Goal: Task Accomplishment & Management: Manage account settings

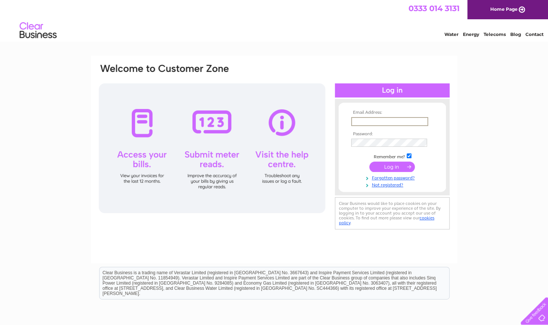
click at [410, 121] on input "text" at bounding box center [389, 121] width 77 height 9
type input "fmstorage87@gmail.com"
click at [369, 162] on input "submit" at bounding box center [392, 167] width 46 height 10
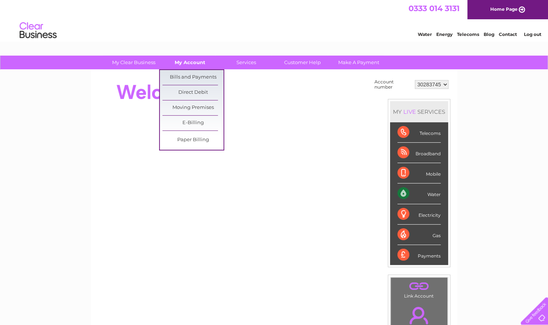
click at [195, 60] on link "My Account" at bounding box center [189, 63] width 61 height 14
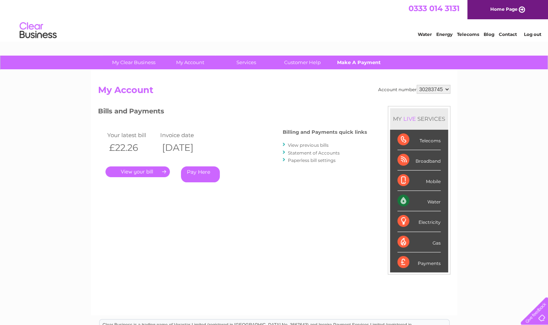
click at [350, 60] on link "Make A Payment" at bounding box center [358, 63] width 61 height 14
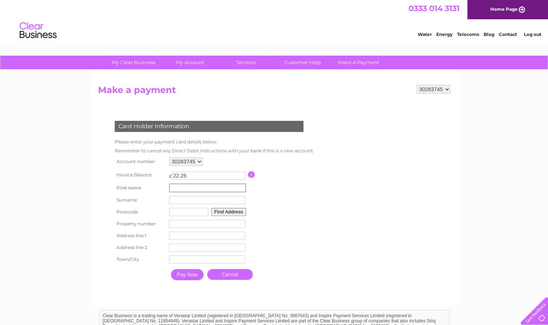
click at [194, 187] on input "text" at bounding box center [207, 187] width 77 height 9
type input "G"
click at [171, 199] on input "text" at bounding box center [207, 199] width 77 height 9
type input "Sangha"
click at [332, 186] on form "30283745 Make a payment Card Holder Information Please enter your payment card …" at bounding box center [274, 192] width 352 height 214
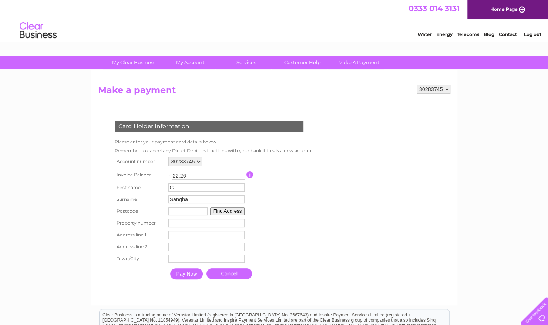
click at [176, 213] on input "text" at bounding box center [187, 211] width 39 height 8
click at [318, 168] on div "Card Holder Information Please enter your payment card details below. Remember …" at bounding box center [210, 197] width 225 height 169
click at [191, 214] on input "so1" at bounding box center [187, 211] width 39 height 8
type input "so16 7ju"
type input "0"
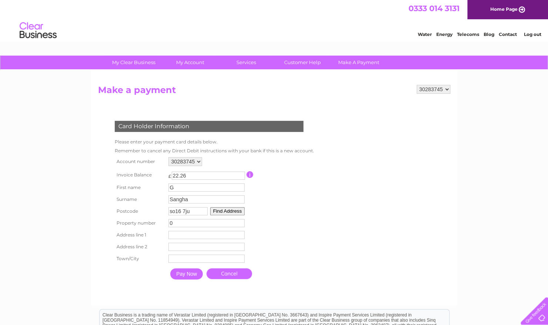
type input "Marvik"
type input "Southampton"
click at [276, 230] on table "Account number 30283745 Invoice Balance £ 22.26 First name G Surname Sangha" at bounding box center [213, 219] width 200 height 128
click at [184, 277] on input "Pay Now" at bounding box center [186, 273] width 33 height 11
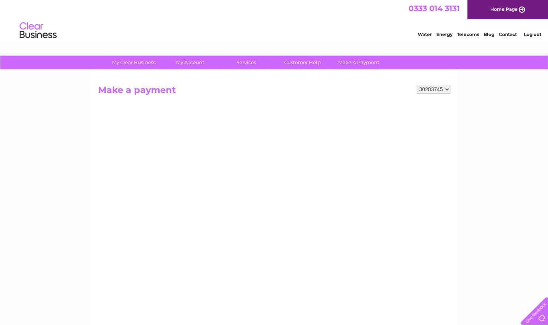
click at [448, 89] on select "30283745" at bounding box center [434, 89] width 34 height 9
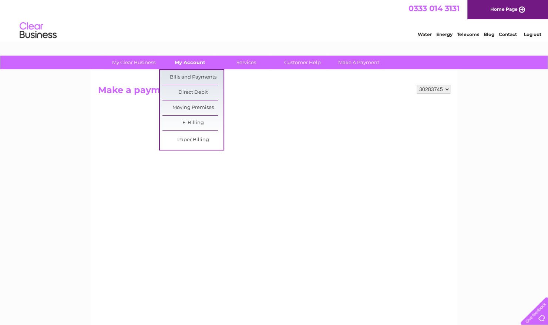
click at [192, 63] on link "My Account" at bounding box center [189, 63] width 61 height 14
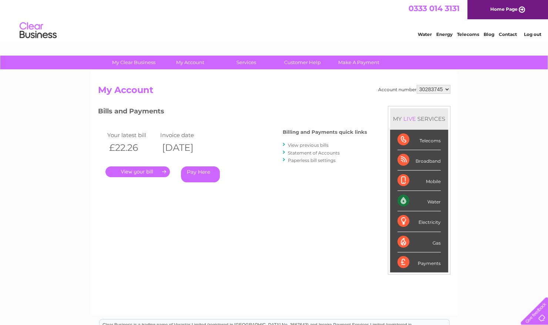
click at [201, 172] on link "Pay Here" at bounding box center [200, 174] width 39 height 16
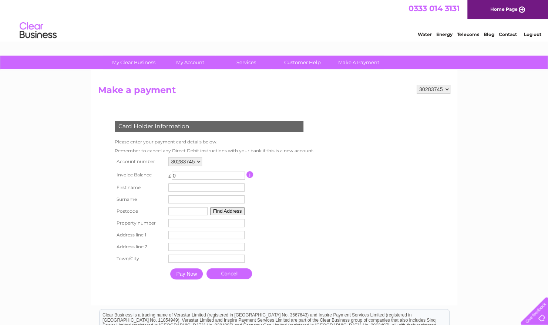
drag, startPoint x: 202, startPoint y: 173, endPoint x: 163, endPoint y: 174, distance: 38.9
click at [163, 174] on tr "Invoice Balance £ 0 This payment facility permits payment of the full outstandi…" at bounding box center [213, 175] width 200 height 14
click at [285, 171] on td at bounding box center [279, 175] width 66 height 14
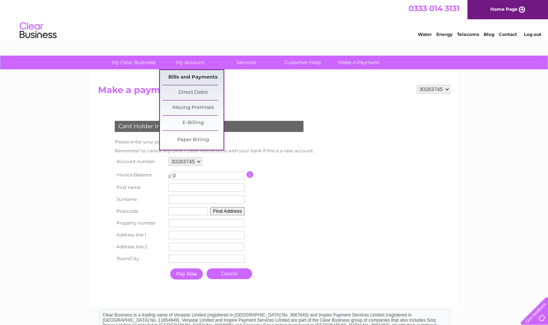
click at [195, 75] on link "Bills and Payments" at bounding box center [192, 77] width 61 height 15
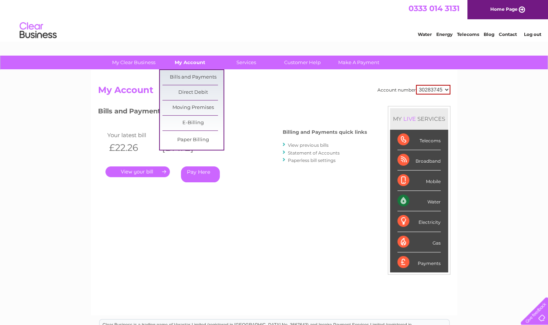
click at [184, 60] on link "My Account" at bounding box center [189, 63] width 61 height 14
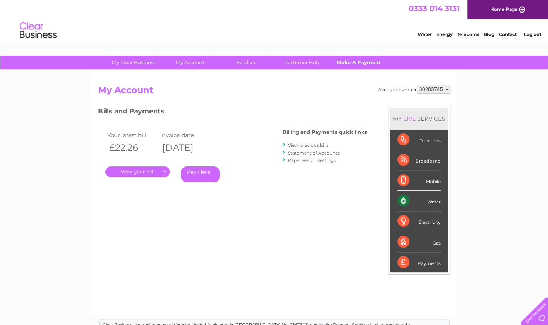
click at [362, 63] on link "Make A Payment" at bounding box center [358, 63] width 61 height 14
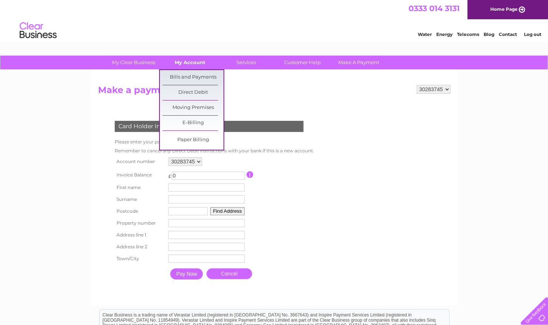
click at [194, 59] on link "My Account" at bounding box center [189, 63] width 61 height 14
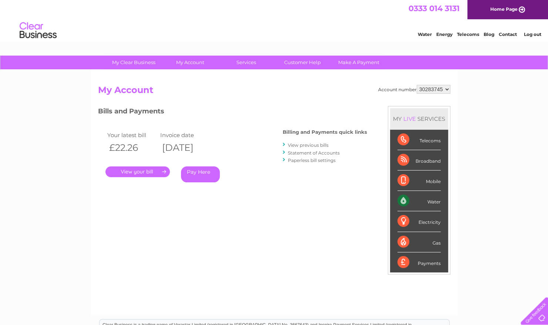
click at [164, 172] on link "." at bounding box center [137, 171] width 64 height 11
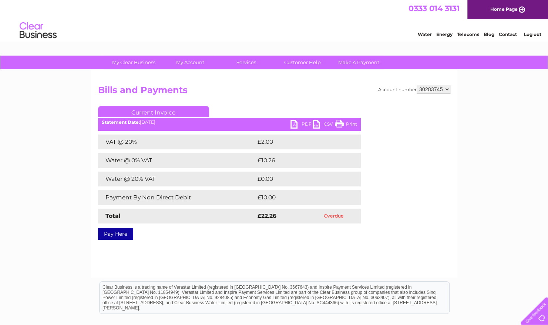
click at [151, 111] on link "Current Invoice" at bounding box center [153, 111] width 111 height 11
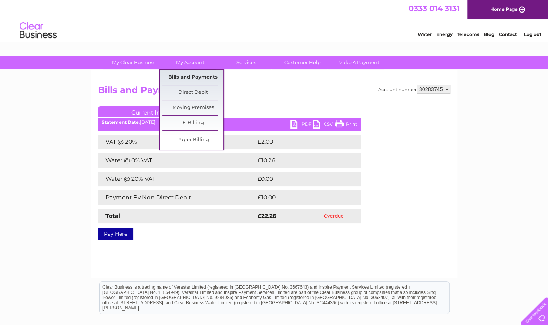
click at [191, 76] on link "Bills and Payments" at bounding box center [192, 77] width 61 height 15
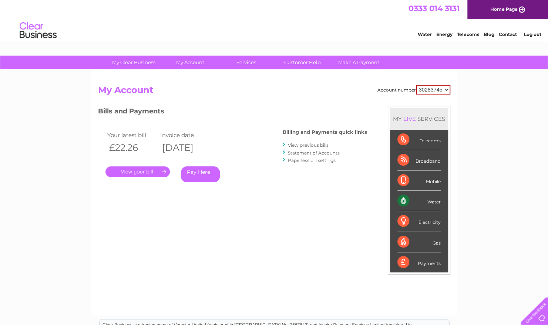
click at [323, 142] on li "View previous bills" at bounding box center [325, 144] width 84 height 7
click at [322, 144] on link "View previous bills" at bounding box center [308, 145] width 41 height 6
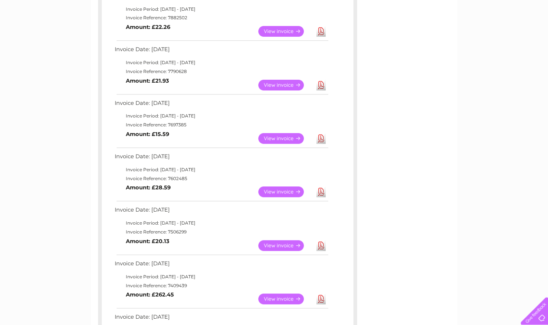
scroll to position [37, 0]
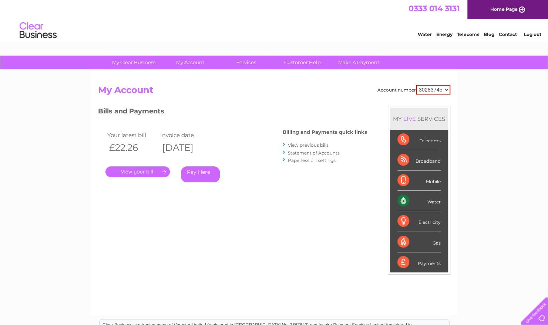
click at [312, 152] on link "Statement of Accounts" at bounding box center [314, 153] width 52 height 6
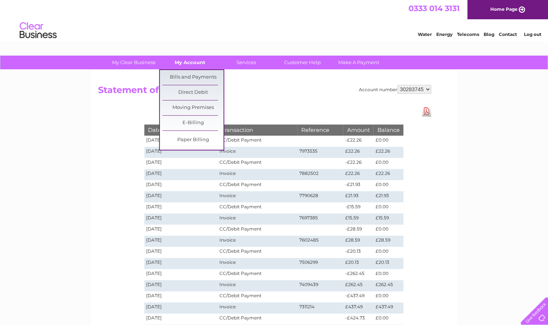
click at [184, 60] on link "My Account" at bounding box center [189, 63] width 61 height 14
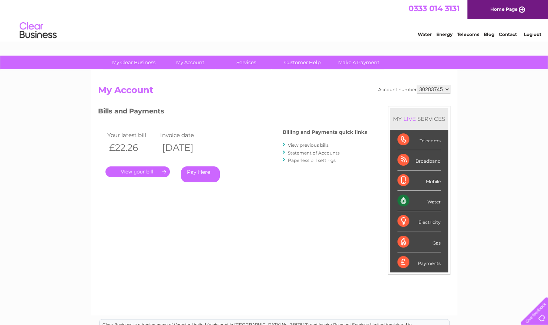
click at [528, 31] on li "Log out" at bounding box center [532, 34] width 22 height 9
click at [529, 36] on link "Log out" at bounding box center [532, 34] width 17 height 6
